Goal: Information Seeking & Learning: Learn about a topic

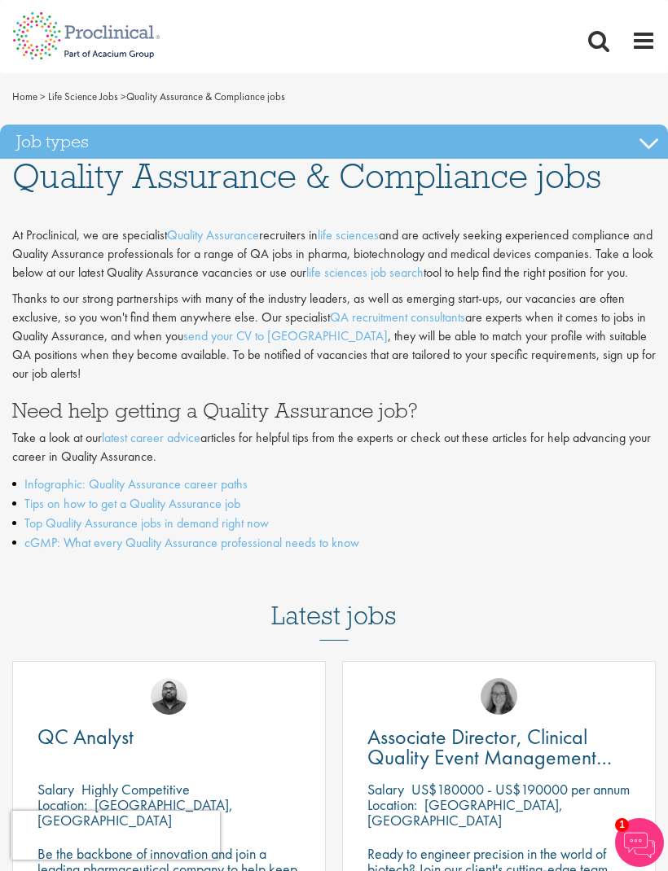
click at [420, 274] on link "life sciences job search" at bounding box center [364, 272] width 117 height 17
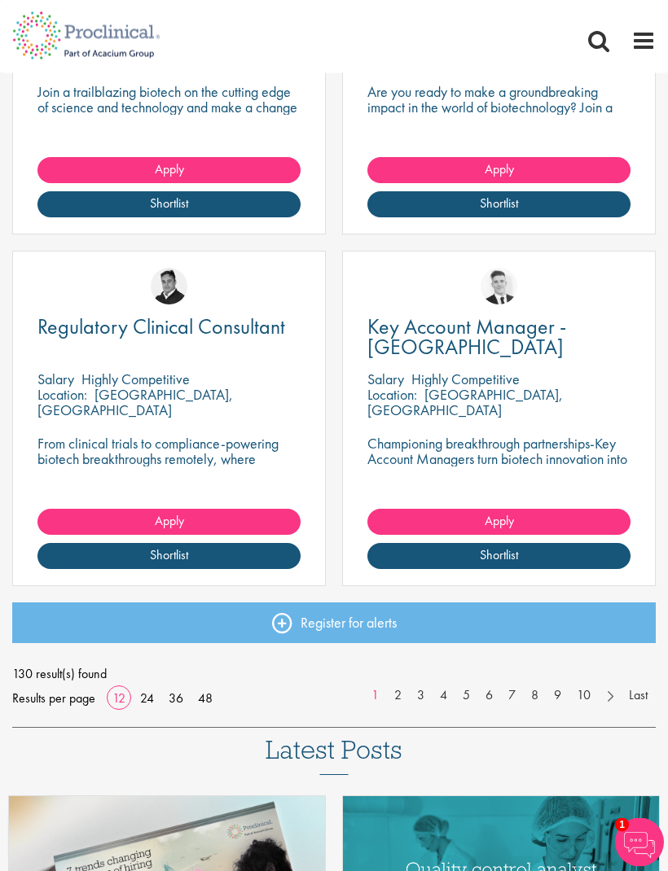
scroll to position [1851, 0]
click at [643, 692] on link "Last" at bounding box center [637, 695] width 35 height 19
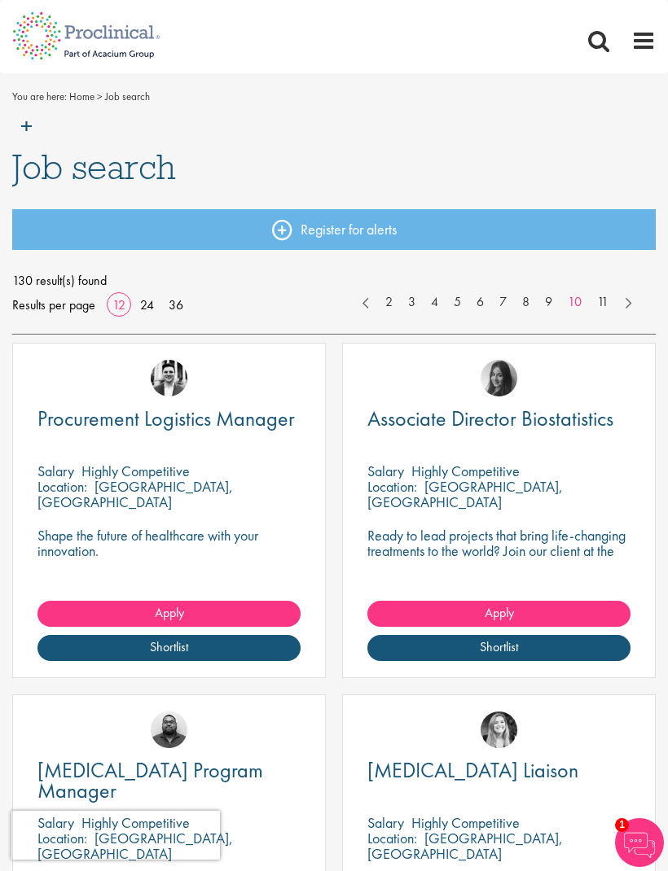
click at [35, 130] on img at bounding box center [86, 108] width 173 height 72
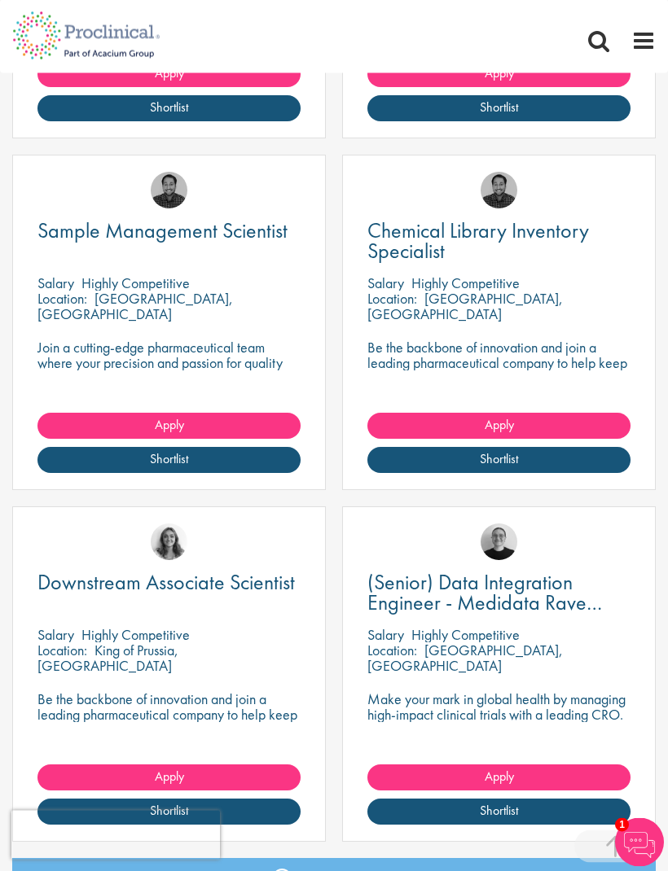
scroll to position [1595, 0]
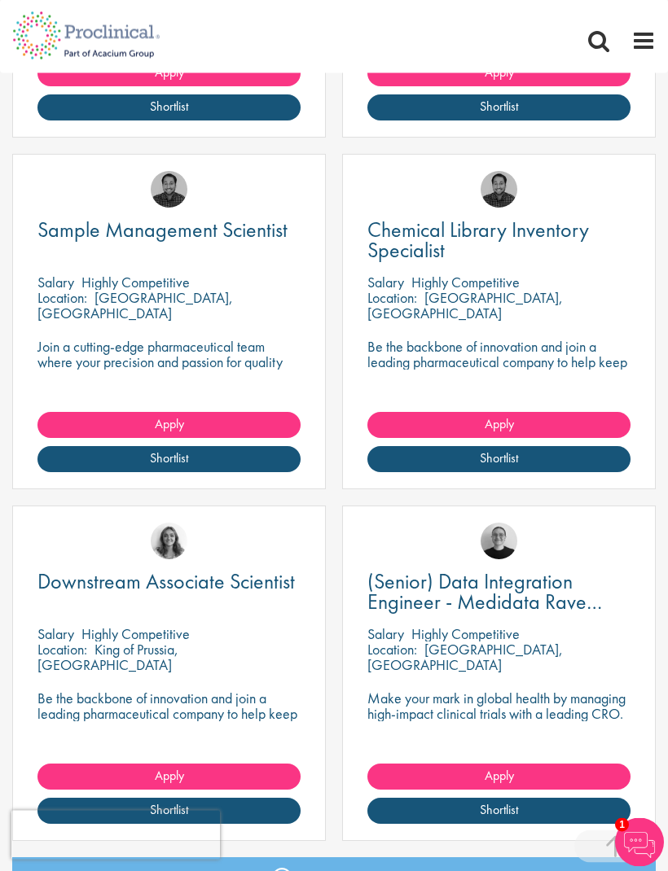
click at [83, 352] on p "Join a cutting-edge pharmaceutical team where your precision and passion for qu…" at bounding box center [168, 370] width 263 height 62
click at [77, 233] on span "Sample Management Scientist" at bounding box center [162, 231] width 250 height 28
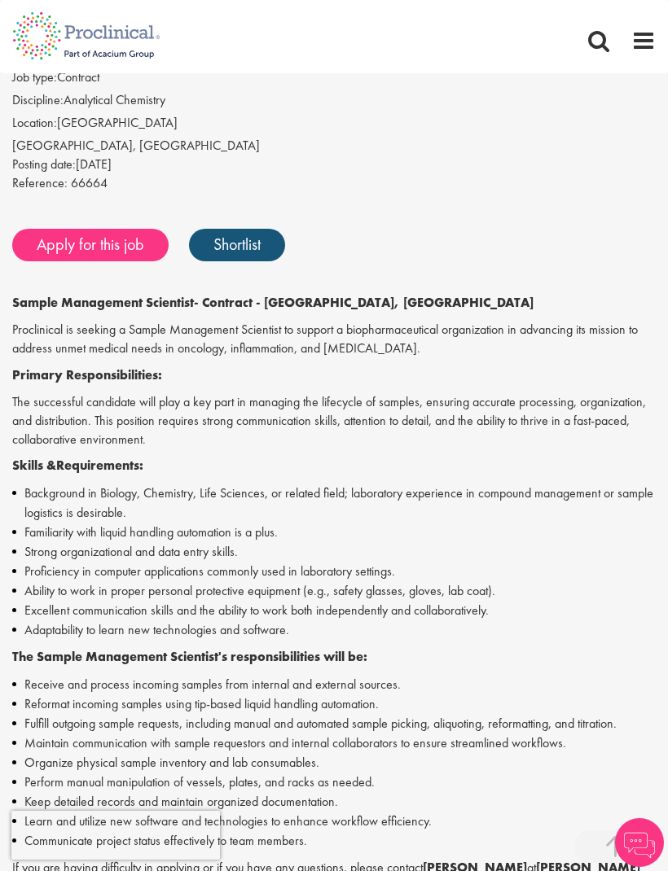
scroll to position [548, 0]
